Goal: Task Accomplishment & Management: Manage account settings

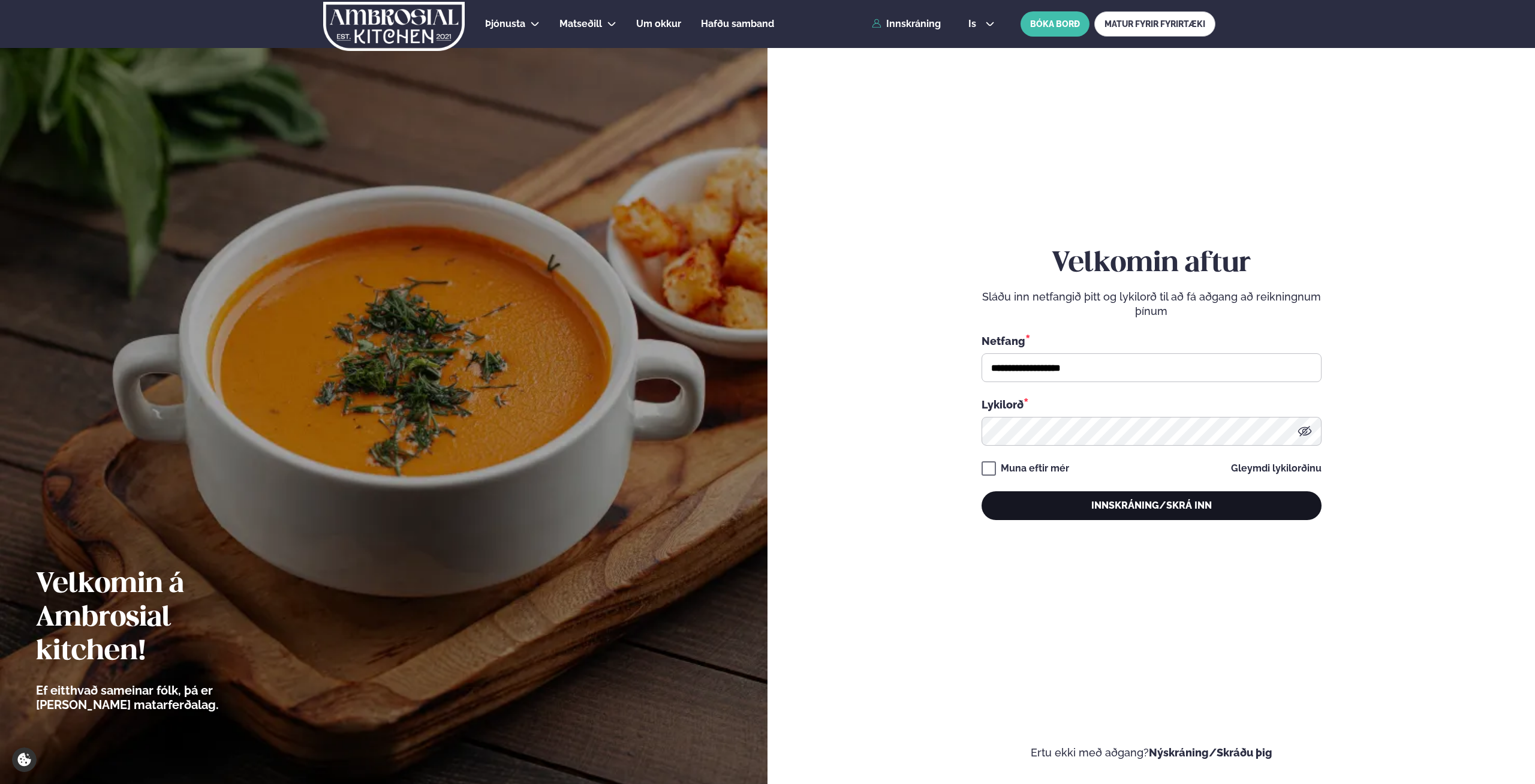
type input "**********"
click at [1113, 493] on div "**********" at bounding box center [1152, 383] width 340 height 273
click at [1118, 501] on button "Innskráning/Skrá inn" at bounding box center [1152, 505] width 340 height 29
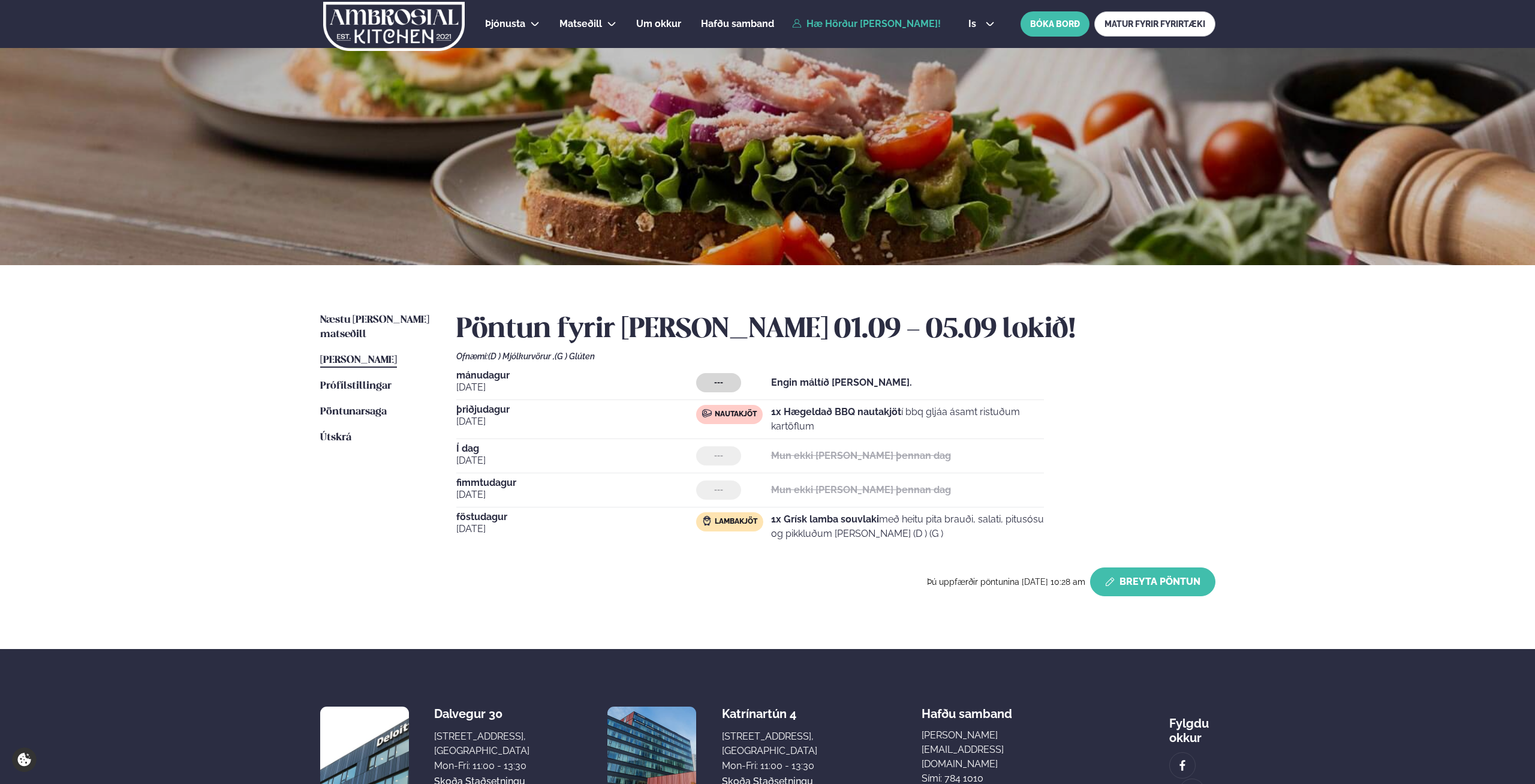
click at [1164, 590] on button "Breyta Pöntun" at bounding box center [1153, 581] width 125 height 29
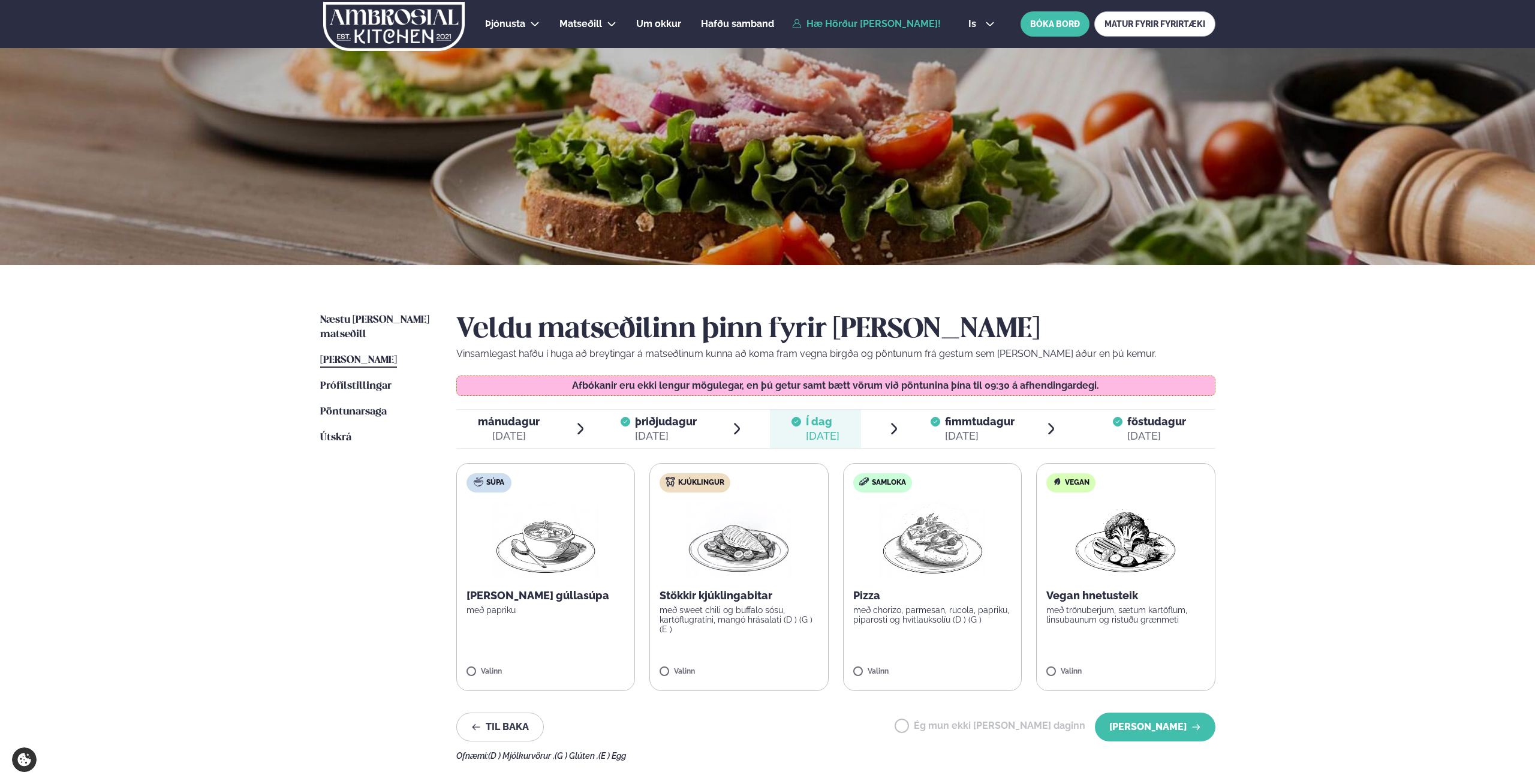
click at [771, 549] on img at bounding box center [739, 540] width 105 height 77
click at [1152, 724] on button "[PERSON_NAME]" at bounding box center [1155, 726] width 121 height 29
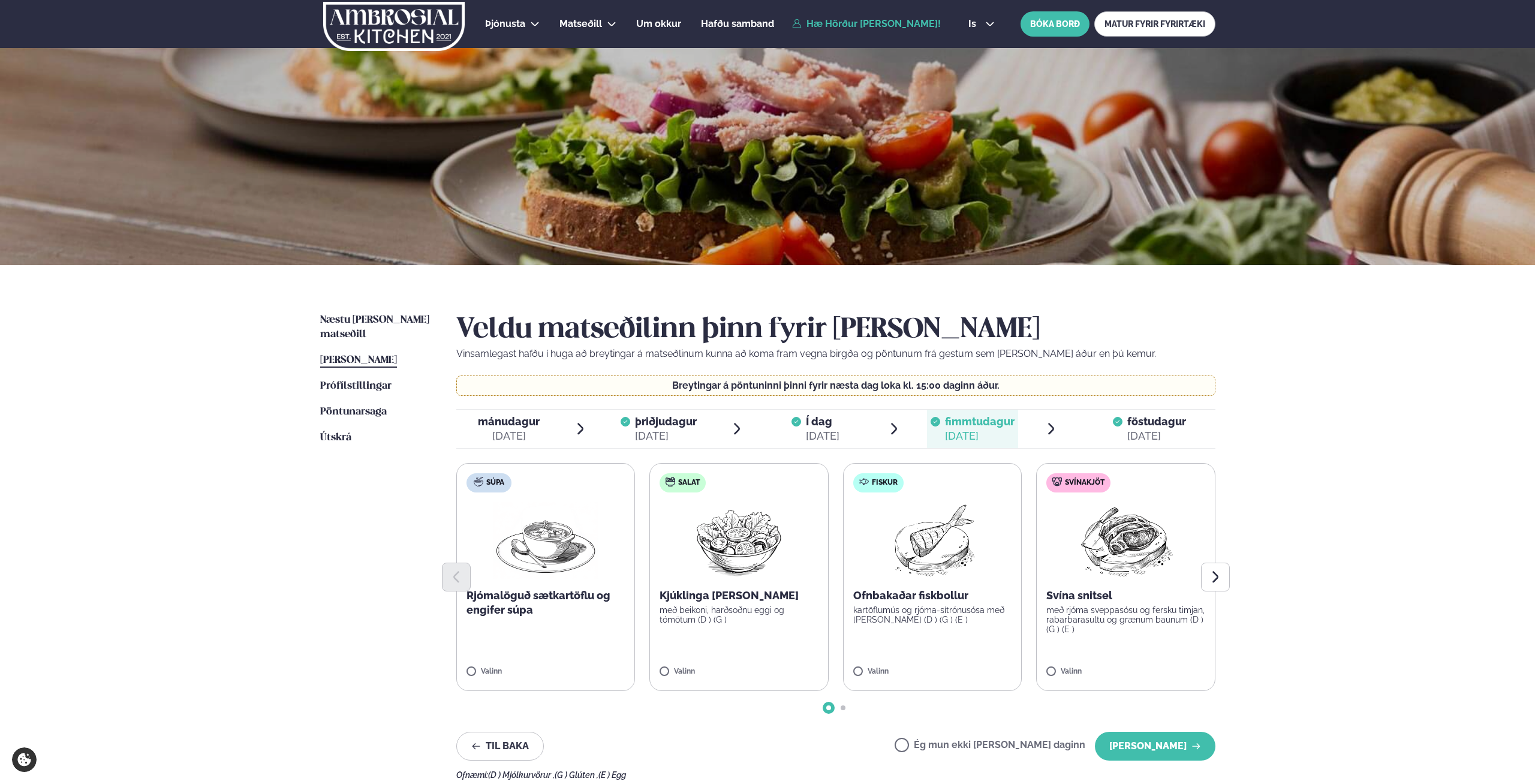
click at [371, 355] on span "[PERSON_NAME]" at bounding box center [358, 360] width 77 height 10
click at [1146, 738] on button "[PERSON_NAME]" at bounding box center [1155, 746] width 121 height 29
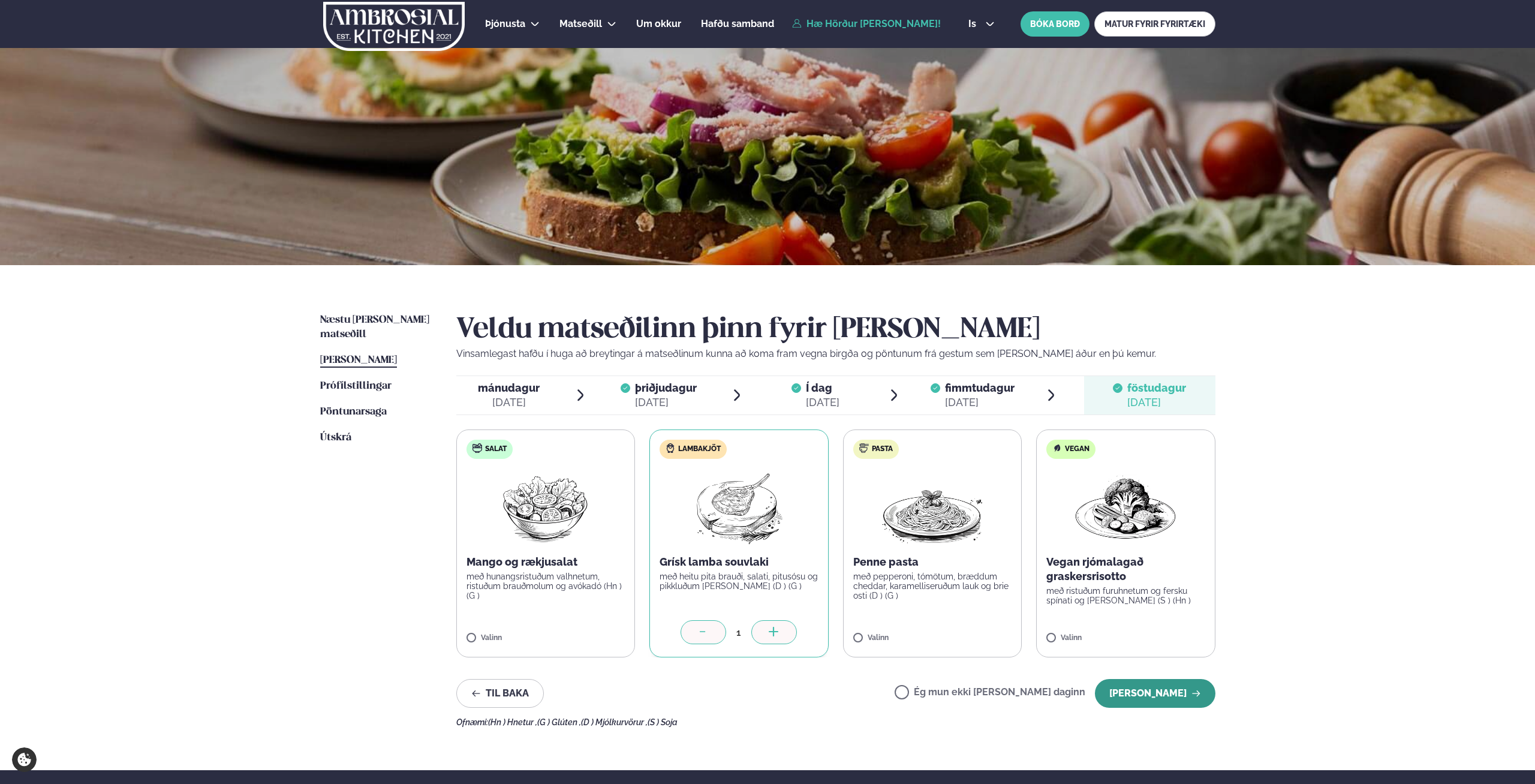
click at [1164, 693] on button "[PERSON_NAME]" at bounding box center [1155, 693] width 121 height 29
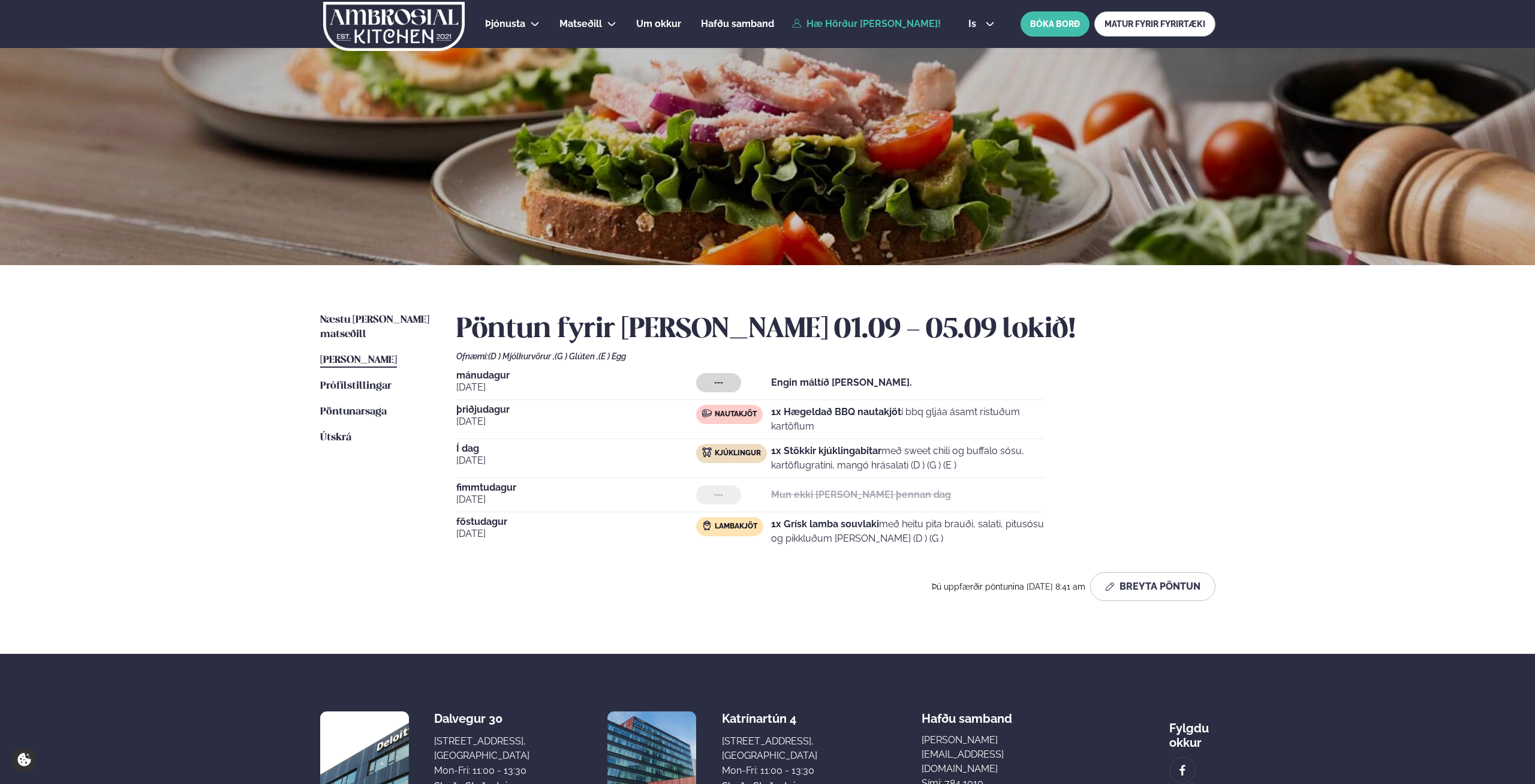
click at [340, 335] on ul "Næstu [PERSON_NAME] matseðill Næsta vika [PERSON_NAME] matseðill [PERSON_NAME] …" at bounding box center [376, 462] width 112 height 297
click at [360, 355] on span "[PERSON_NAME]" at bounding box center [358, 360] width 77 height 10
click at [1155, 584] on button "Breyta Pöntun" at bounding box center [1153, 586] width 125 height 29
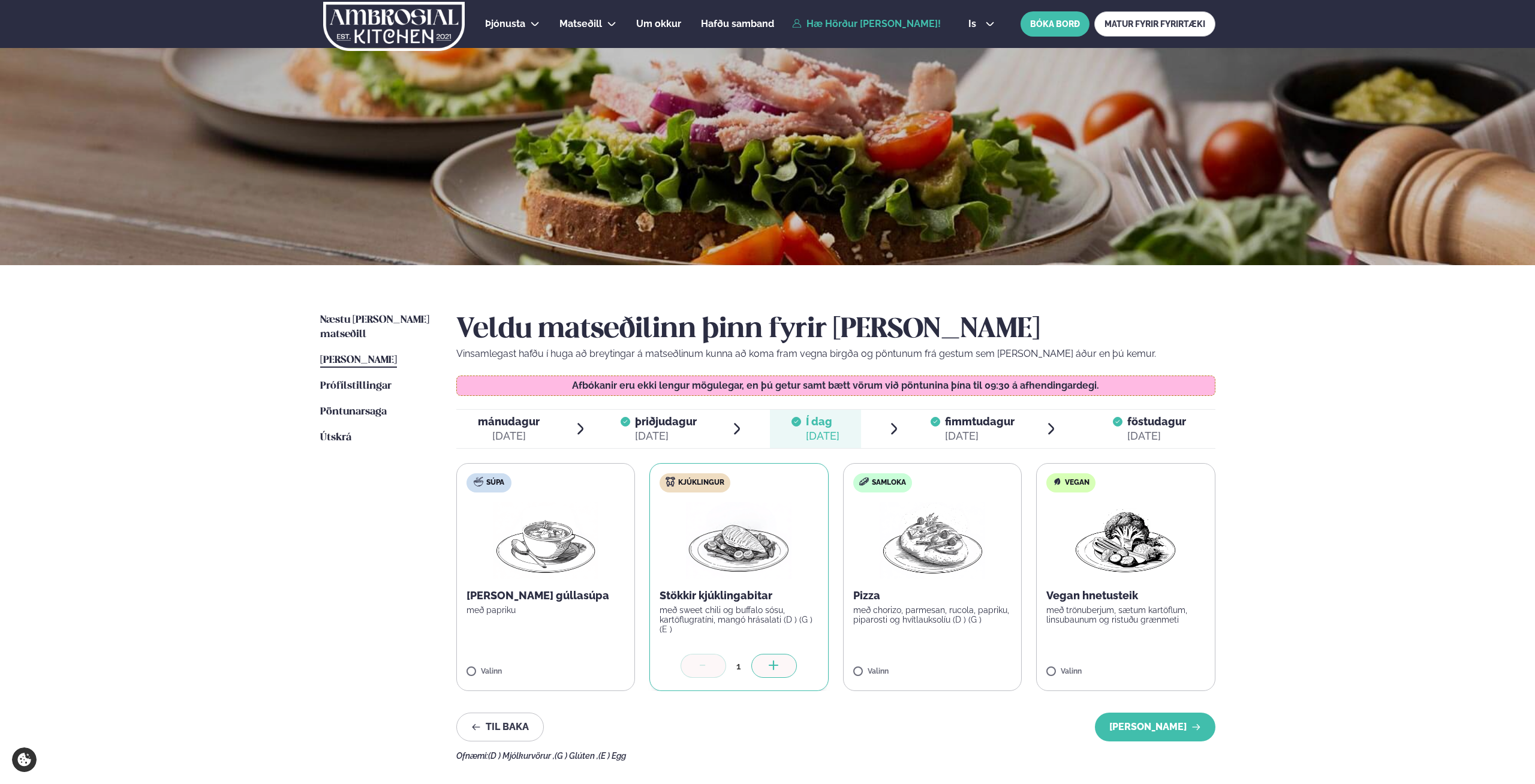
click at [956, 438] on div "[DATE]" at bounding box center [980, 435] width 69 height 14
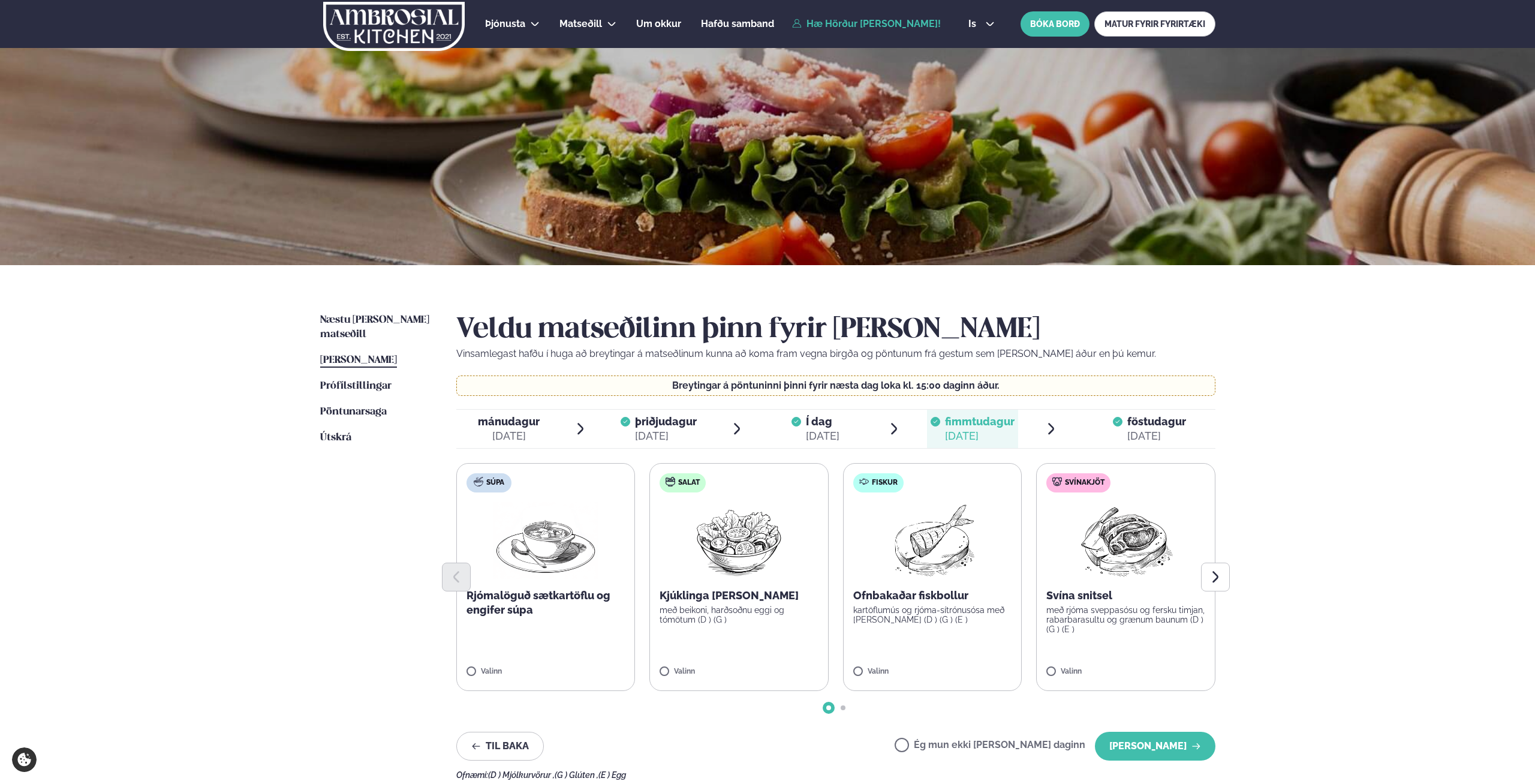
click at [1130, 731] on div "Veldu matseðilinn þinn fyrir [PERSON_NAME] Vinsamlegast hafðu í huga að breytin…" at bounding box center [836, 546] width 760 height 466
click at [1138, 736] on button "[PERSON_NAME]" at bounding box center [1155, 746] width 121 height 29
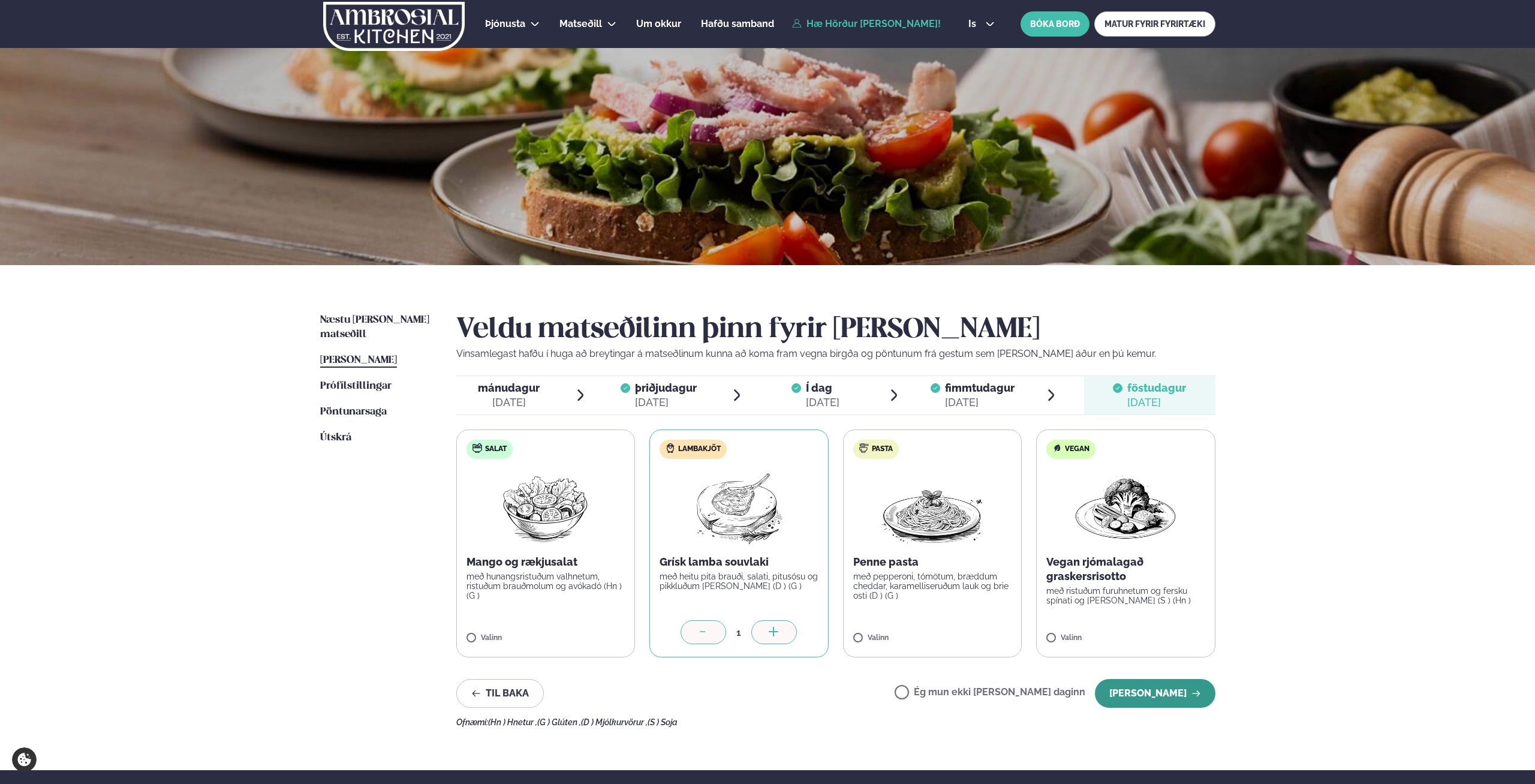
click at [1155, 699] on button "[PERSON_NAME]" at bounding box center [1155, 693] width 121 height 29
